Goal: Transaction & Acquisition: Purchase product/service

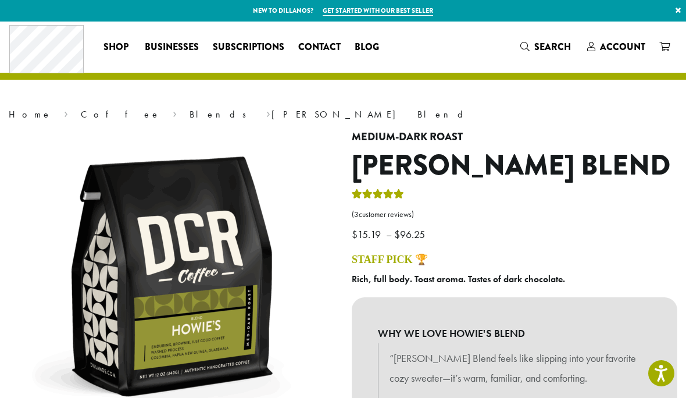
click at [628, 47] on span "Account" at bounding box center [622, 46] width 45 height 13
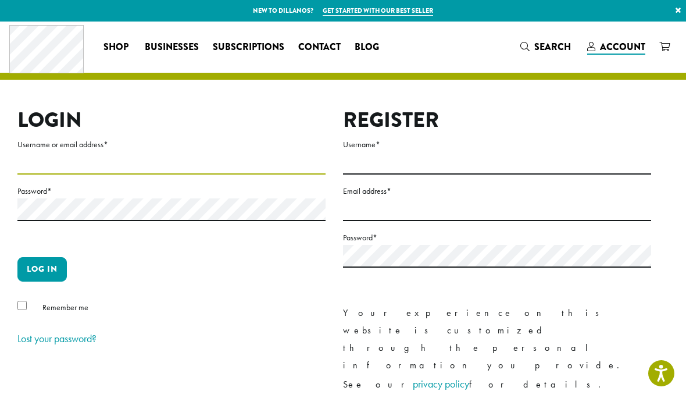
click at [67, 159] on input "Username or email address *" at bounding box center [171, 163] width 308 height 23
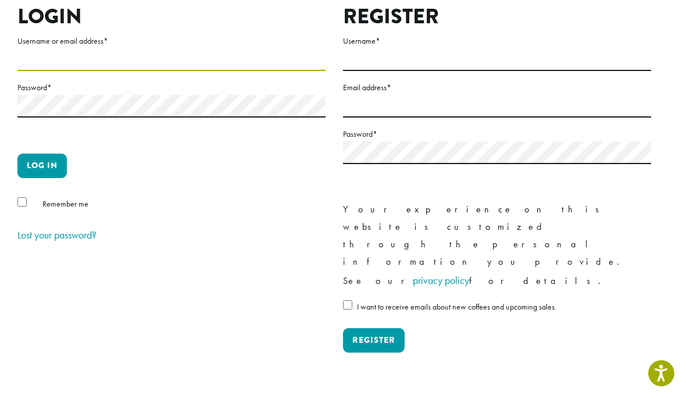
type input "**********"
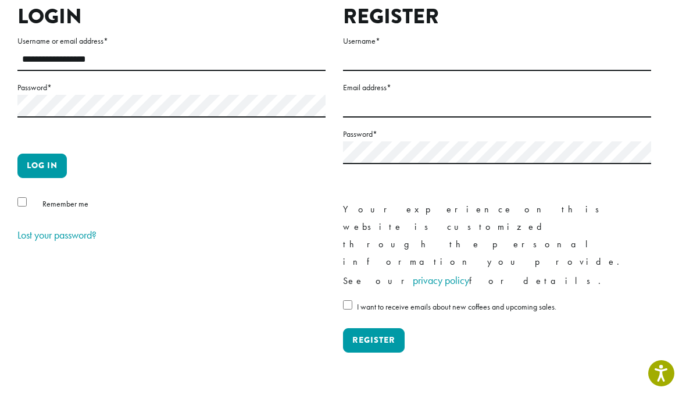
click at [30, 201] on div "Remember me" at bounding box center [171, 206] width 308 height 19
click at [59, 164] on button "Log in" at bounding box center [41, 166] width 49 height 24
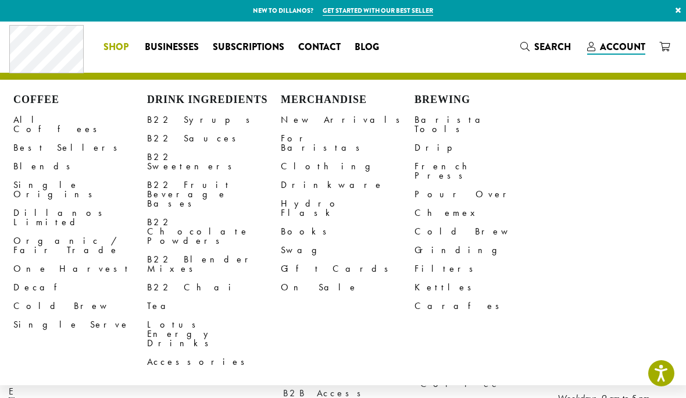
click at [53, 140] on link "Best Sellers" at bounding box center [80, 147] width 134 height 19
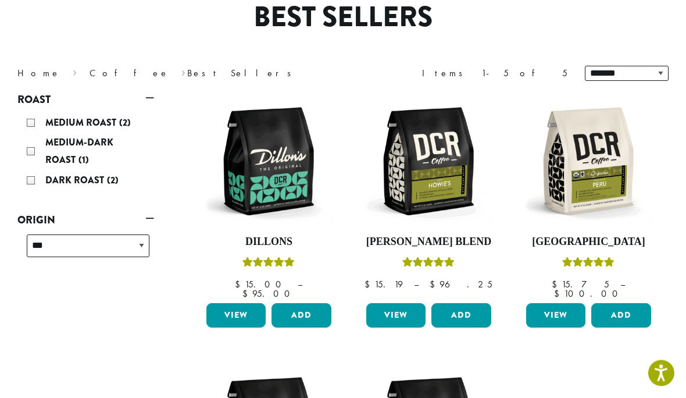
scroll to position [122, 0]
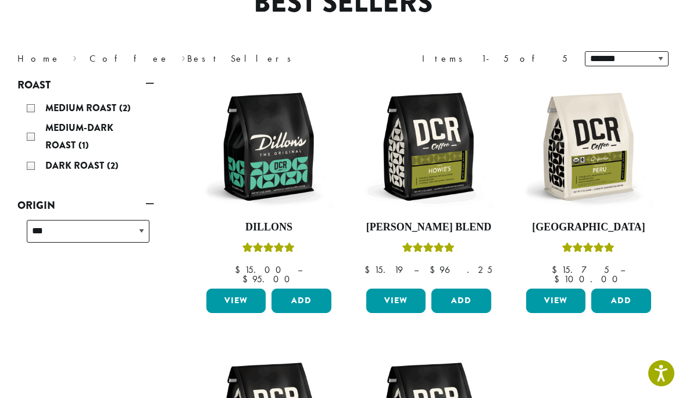
click at [400, 289] on link "View" at bounding box center [395, 301] width 59 height 24
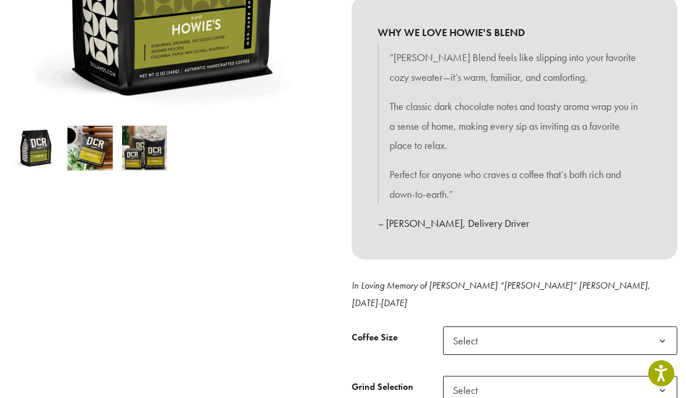
scroll to position [303, 0]
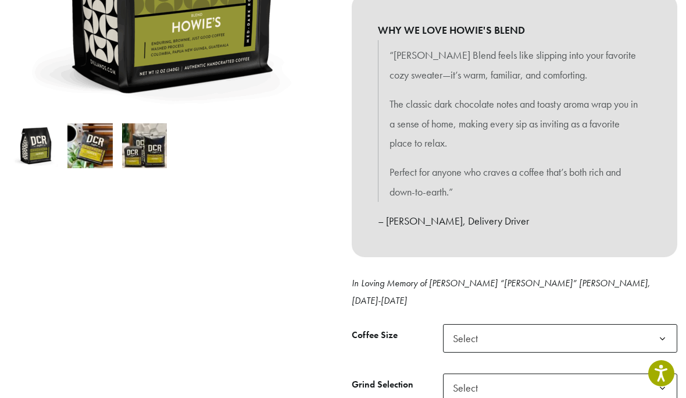
click at [660, 325] on b at bounding box center [663, 339] width 29 height 29
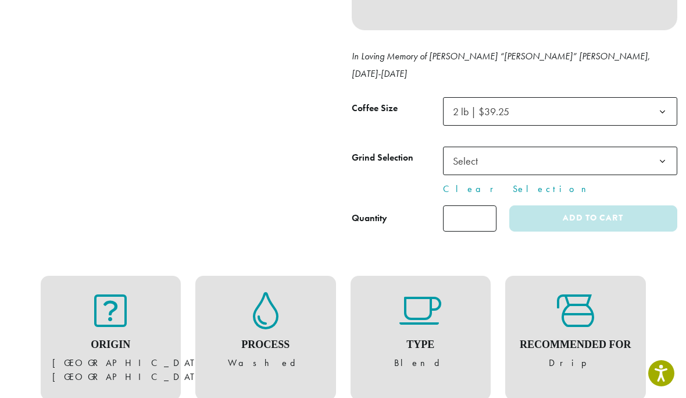
scroll to position [536, 0]
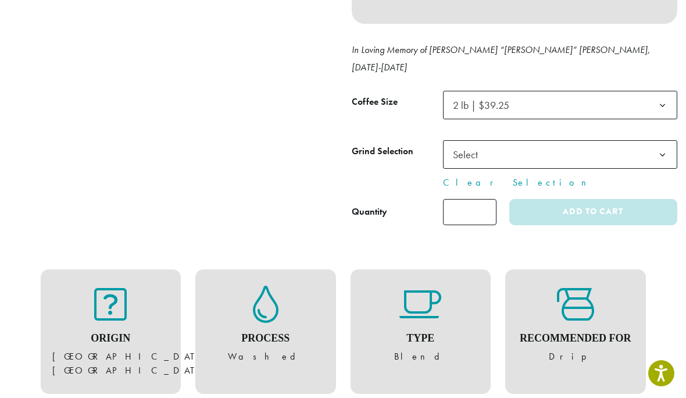
click at [666, 141] on b at bounding box center [663, 155] width 29 height 29
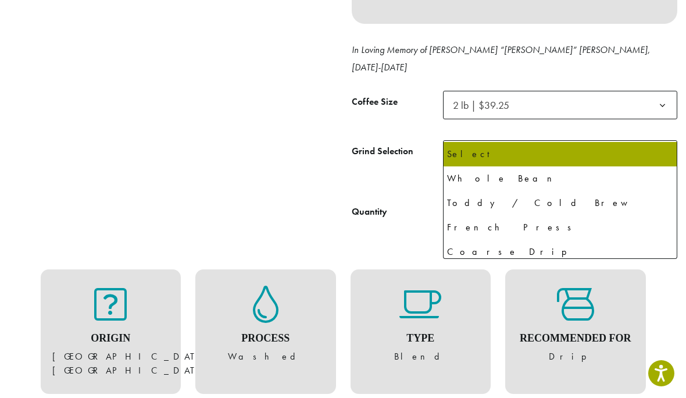
select select "**********"
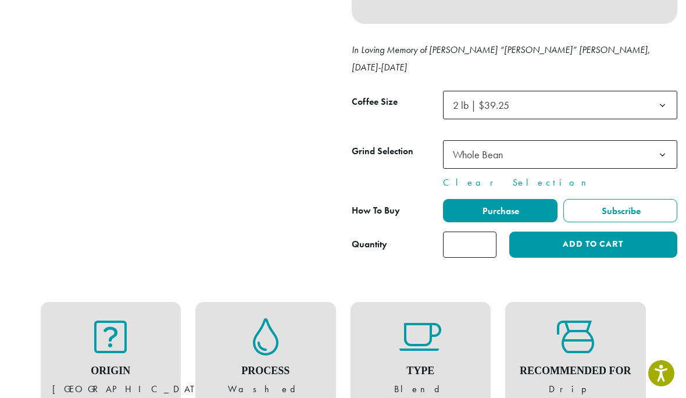
click at [588, 232] on button "Add to cart" at bounding box center [594, 245] width 168 height 26
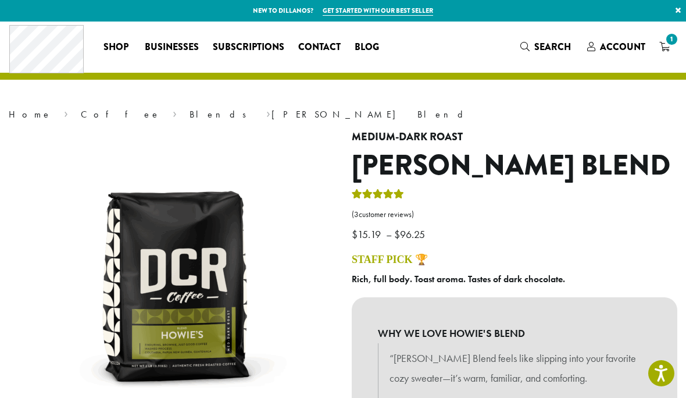
click at [673, 45] on span "1" at bounding box center [672, 39] width 16 height 16
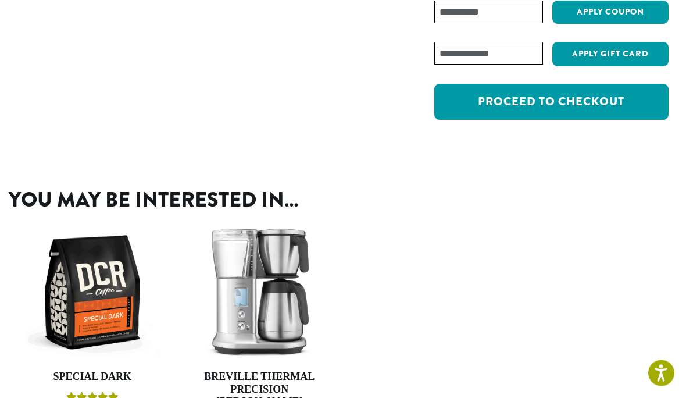
scroll to position [227, 0]
click at [554, 103] on link "Proceed to checkout" at bounding box center [552, 102] width 234 height 36
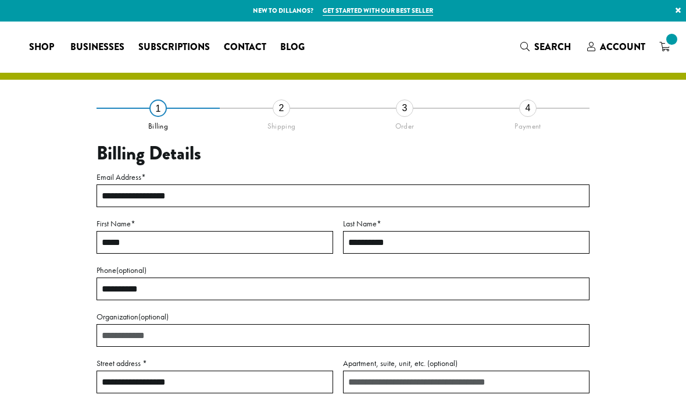
select select "**"
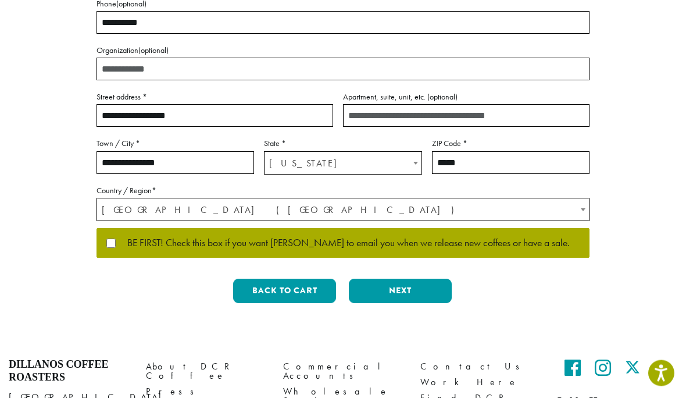
scroll to position [267, 0]
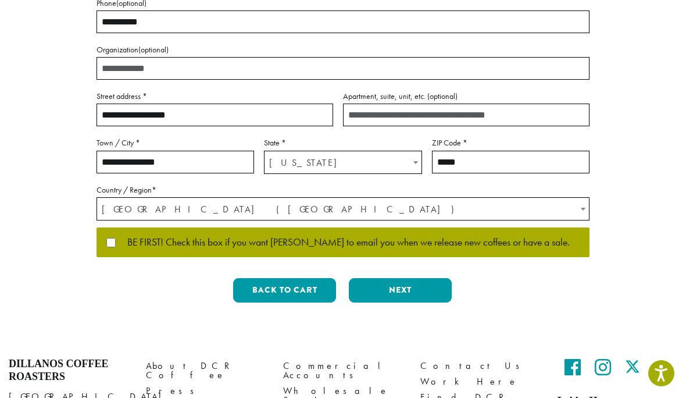
click at [410, 288] on button "Next" at bounding box center [400, 290] width 103 height 24
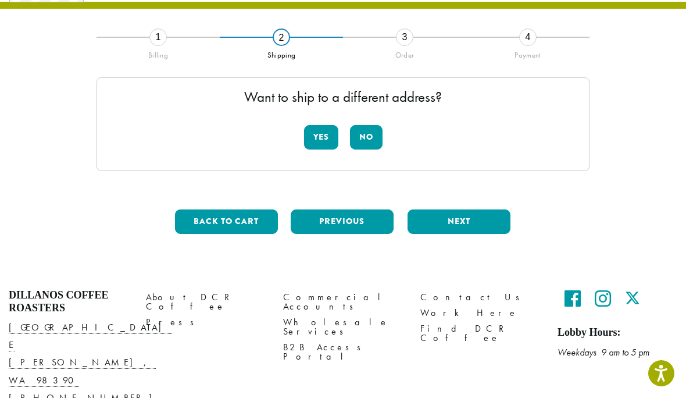
scroll to position [52, 0]
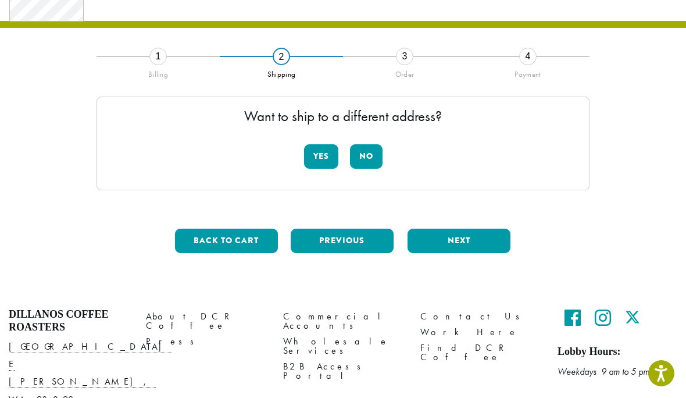
click at [371, 156] on button "No" at bounding box center [366, 156] width 33 height 24
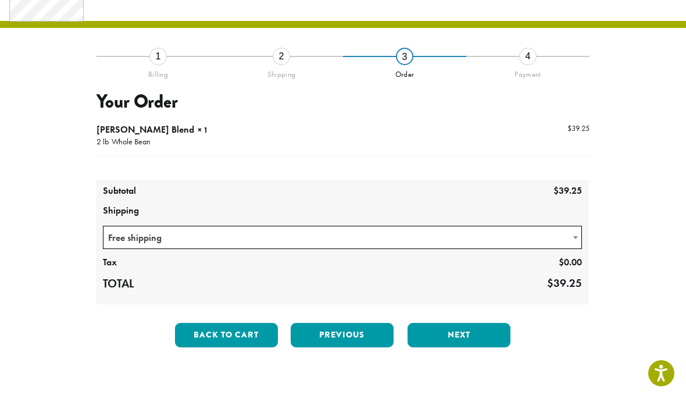
click at [467, 329] on button "Next" at bounding box center [459, 335] width 103 height 24
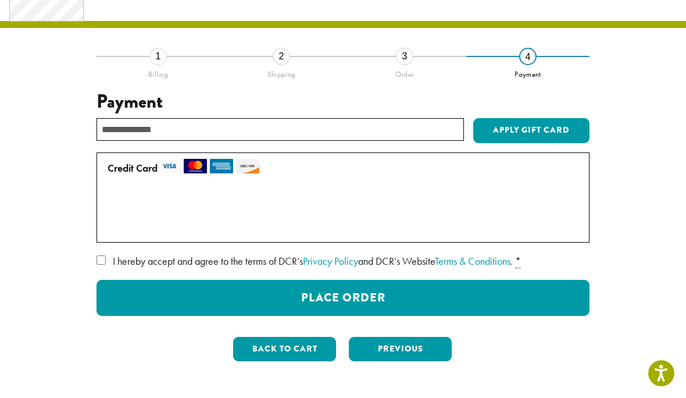
click at [373, 291] on button "Place Order" at bounding box center [343, 298] width 493 height 36
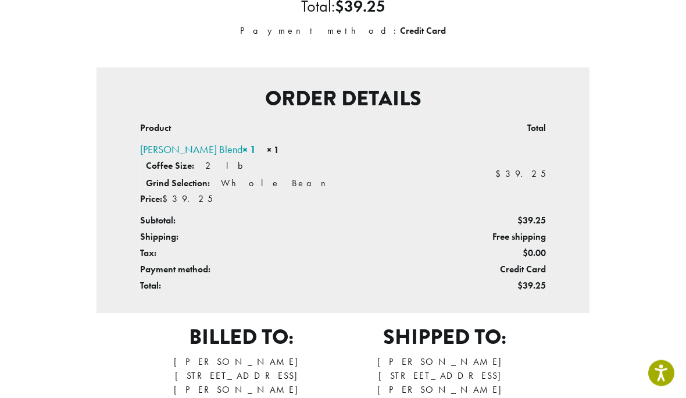
scroll to position [229, 0]
